Goal: Find specific page/section: Find specific page/section

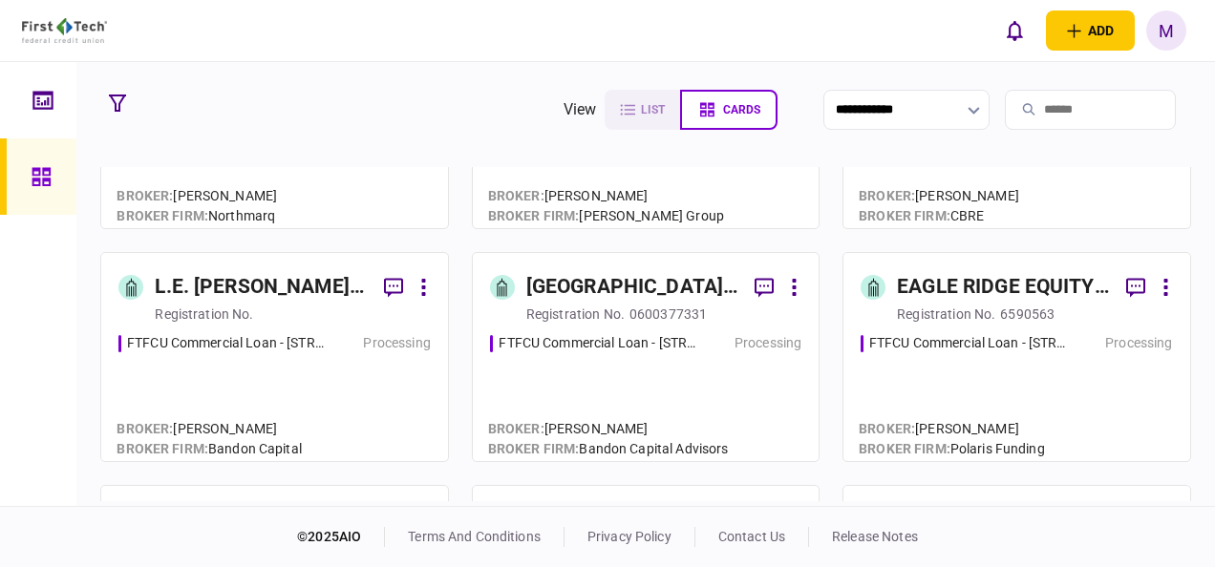
scroll to position [386, 0]
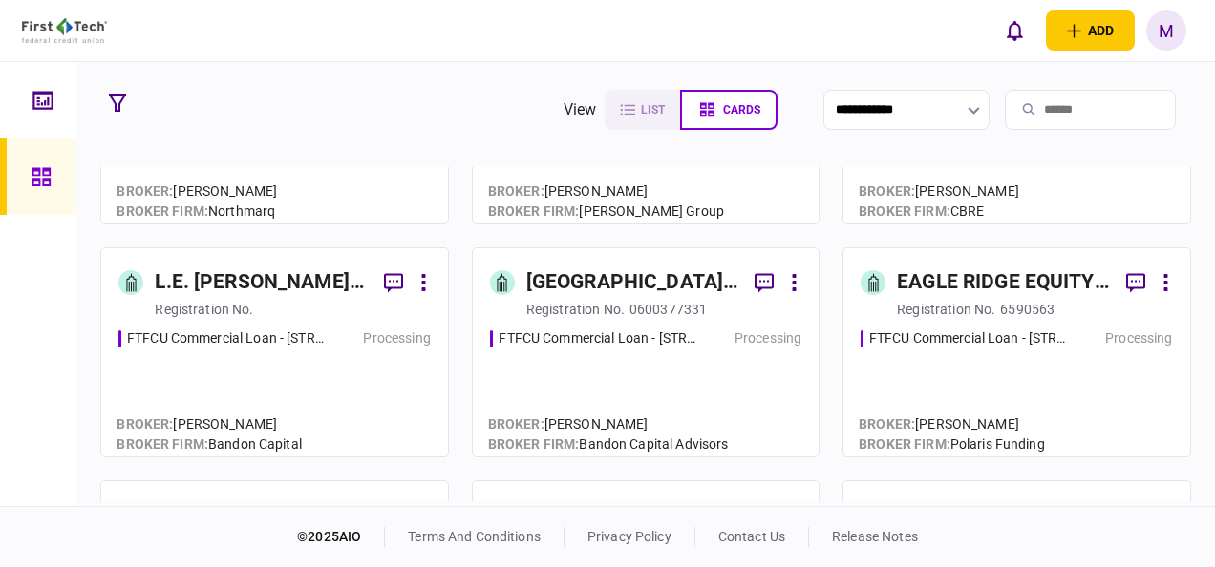
click at [644, 340] on div "FTFCU Commercial Loan - 325 Main Street Little Ferry NJ" at bounding box center [598, 338] width 200 height 20
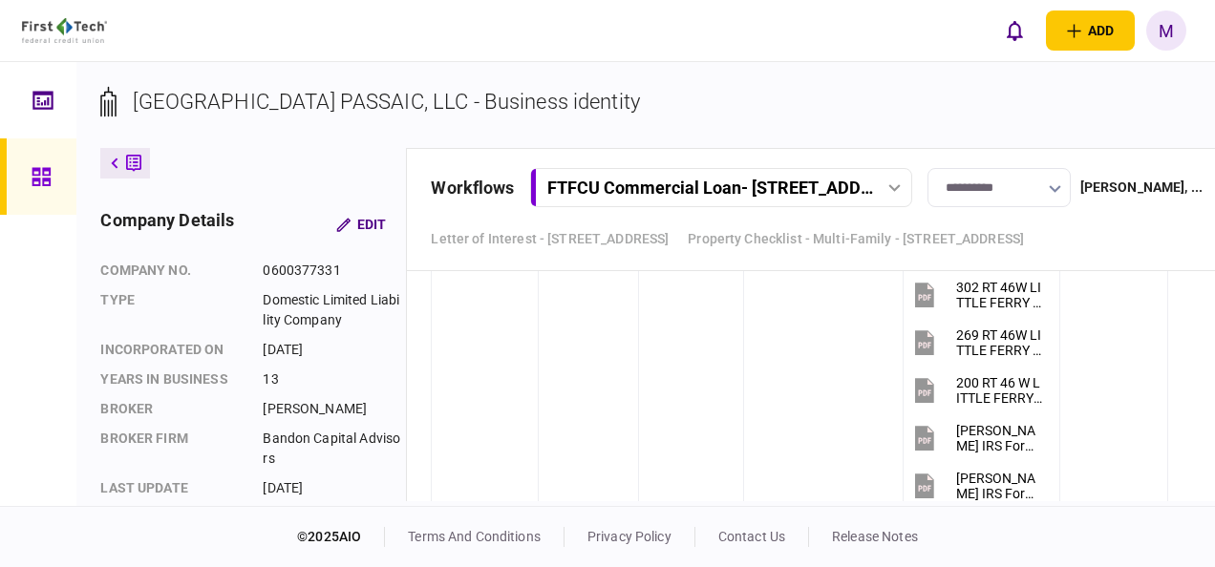
scroll to position [4937, 0]
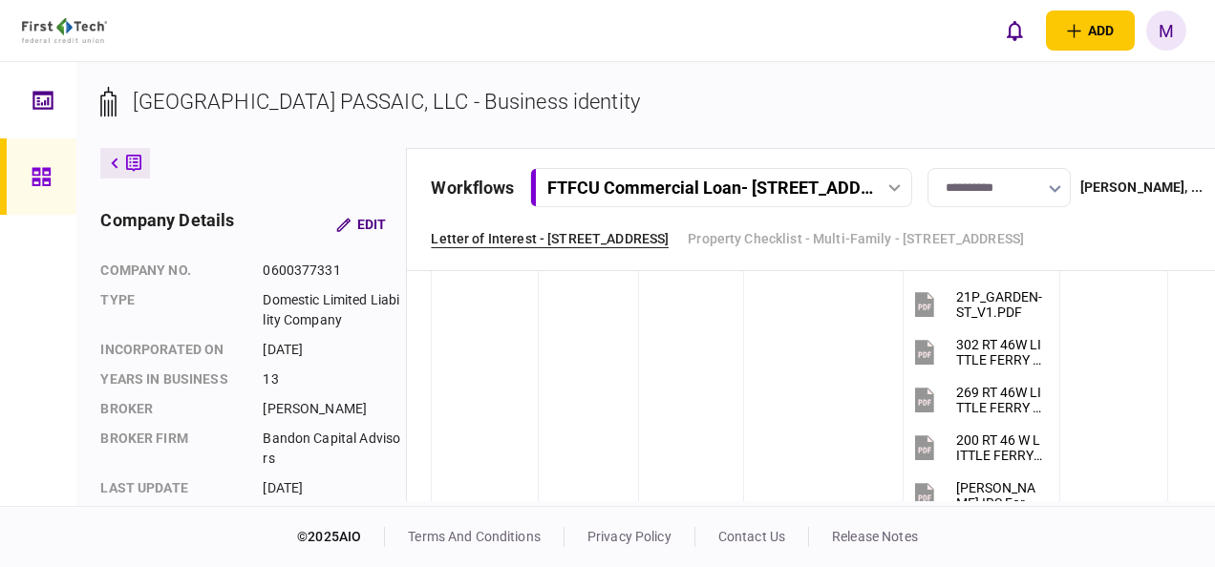
click at [632, 241] on link "Letter of Interest - 325 Main Street Little Ferry NJ" at bounding box center [550, 239] width 238 height 20
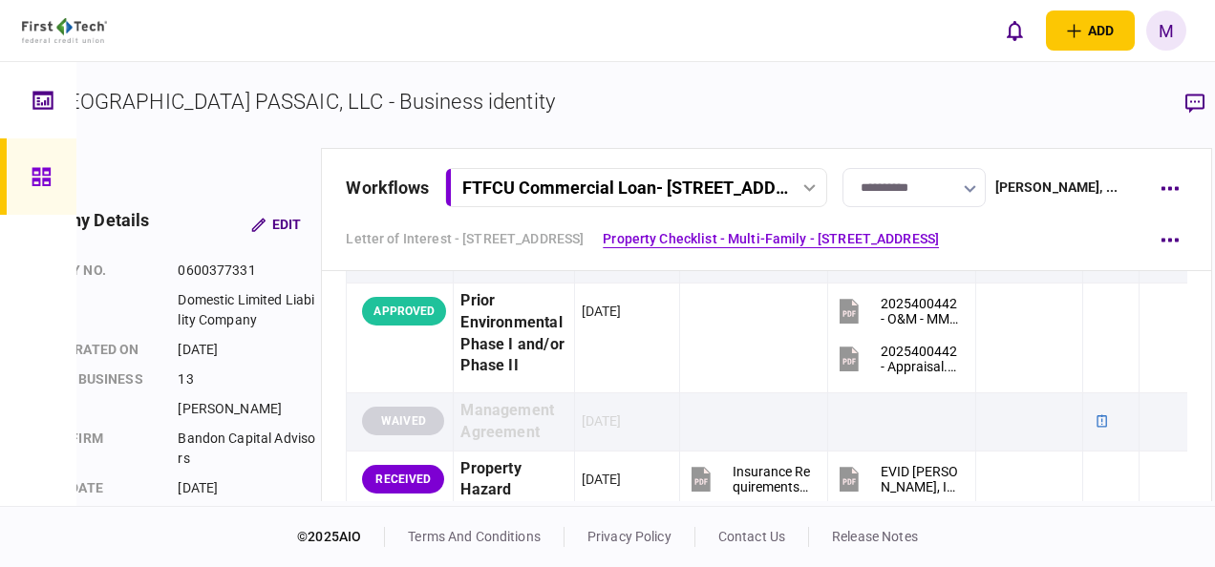
scroll to position [2960, 0]
